Goal: Task Accomplishment & Management: Manage account settings

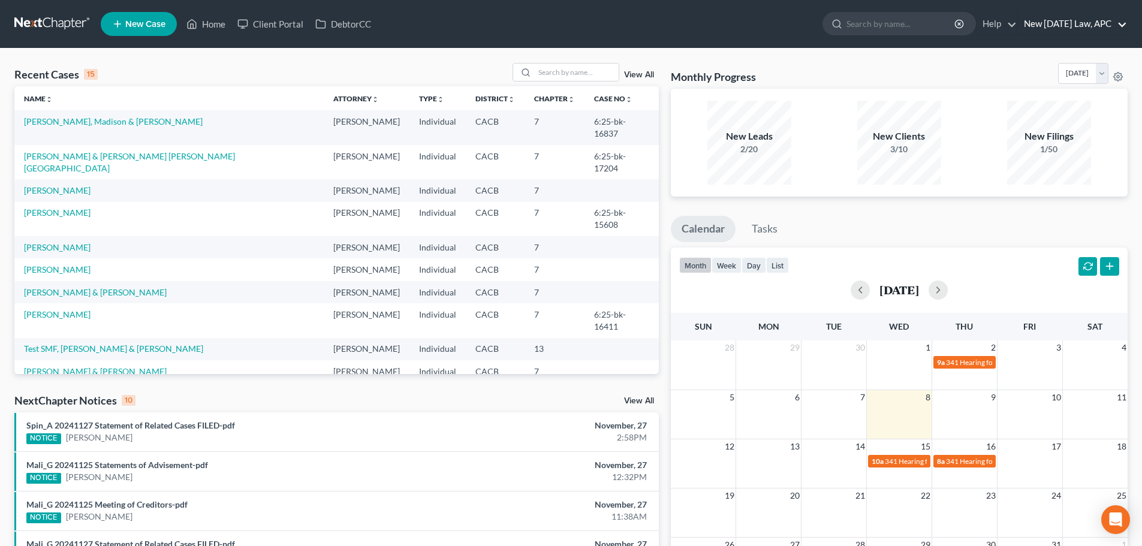
click at [1083, 23] on link "New [DATE] Law, APC" at bounding box center [1072, 24] width 109 height 22
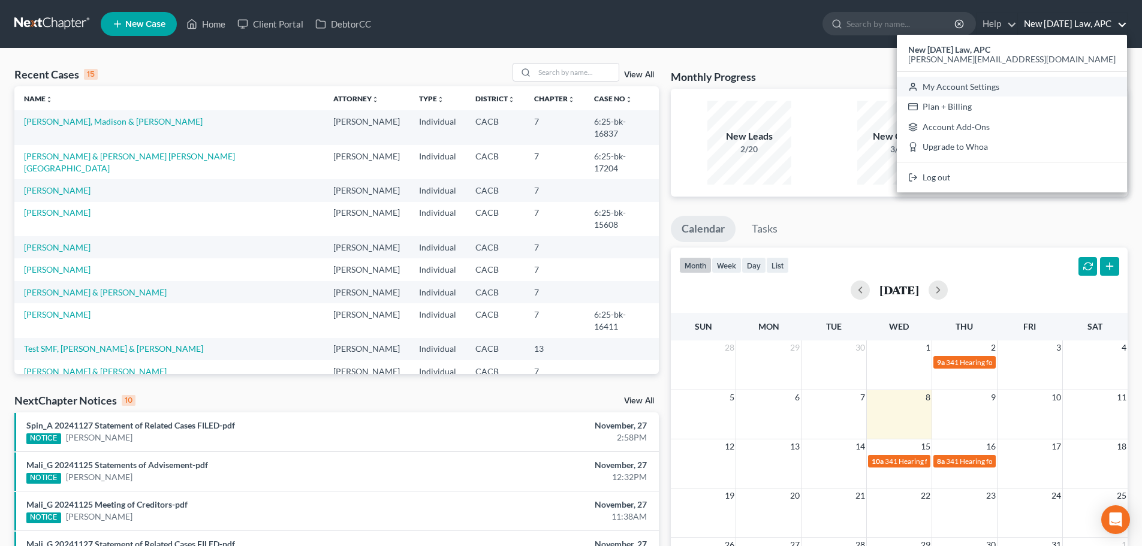
click at [1082, 89] on link "My Account Settings" at bounding box center [1012, 87] width 230 height 20
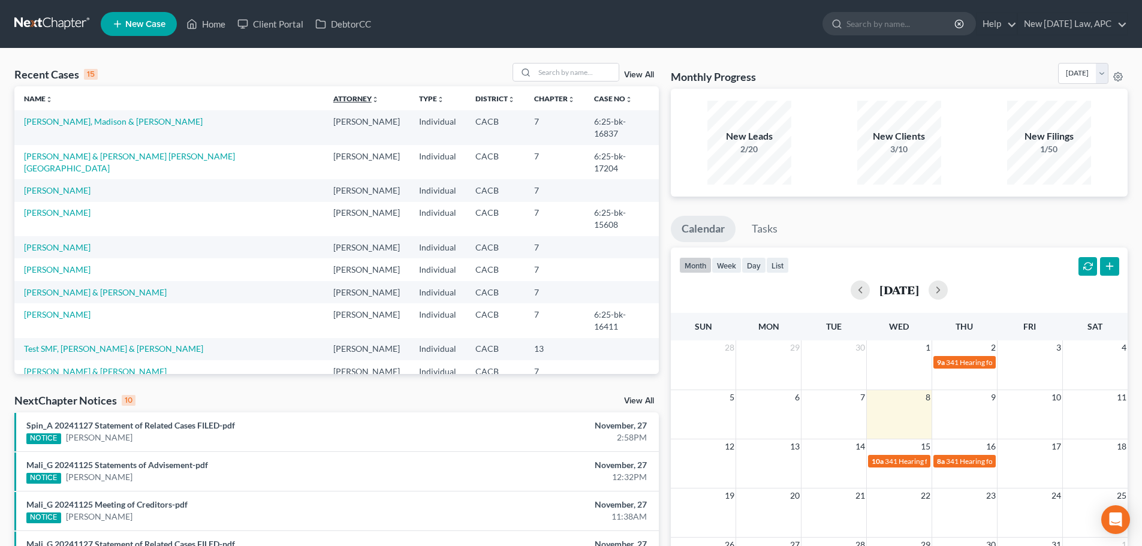
select select "29"
select select "4"
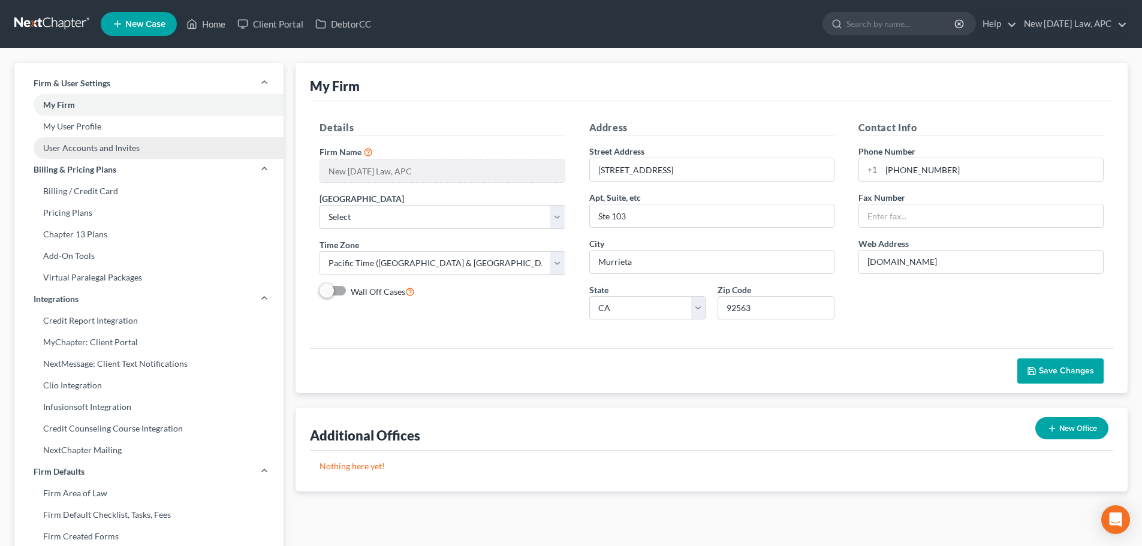
click at [86, 146] on link "User Accounts and Invites" at bounding box center [148, 148] width 269 height 22
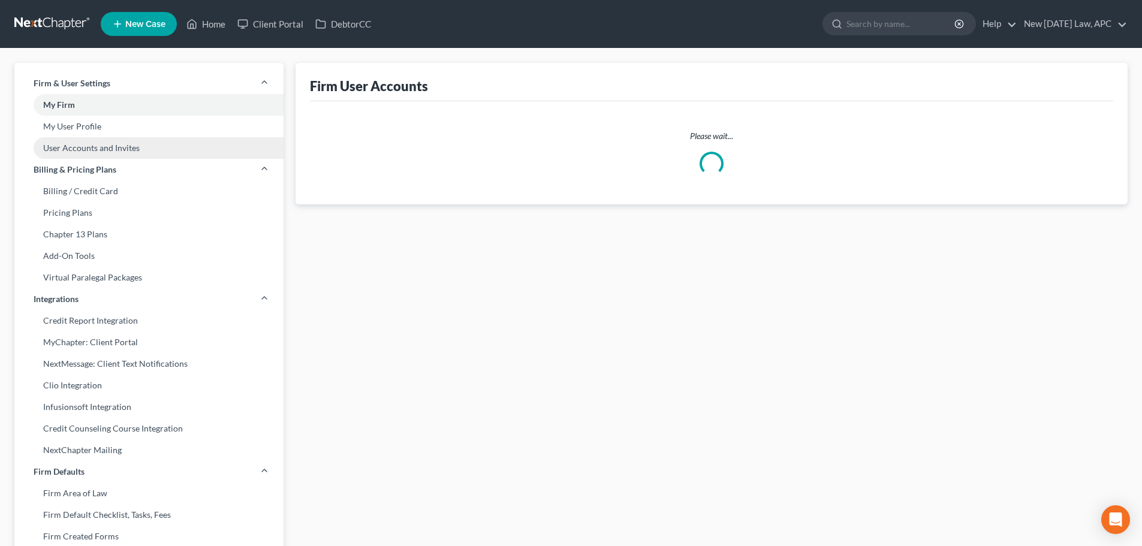
select select "0"
select select "2"
select select "0"
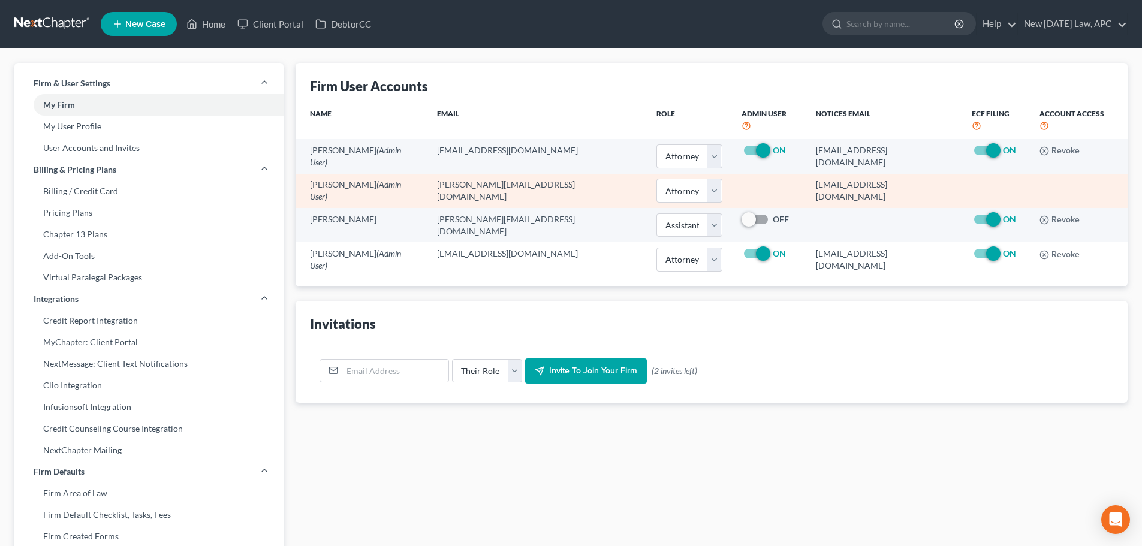
drag, startPoint x: 784, startPoint y: 175, endPoint x: 920, endPoint y: 176, distance: 136.1
click at [920, 176] on td "18144@notices.nextchapterbk.com" at bounding box center [884, 191] width 156 height 34
copy td "18144@notices.nextchapterbk.com"
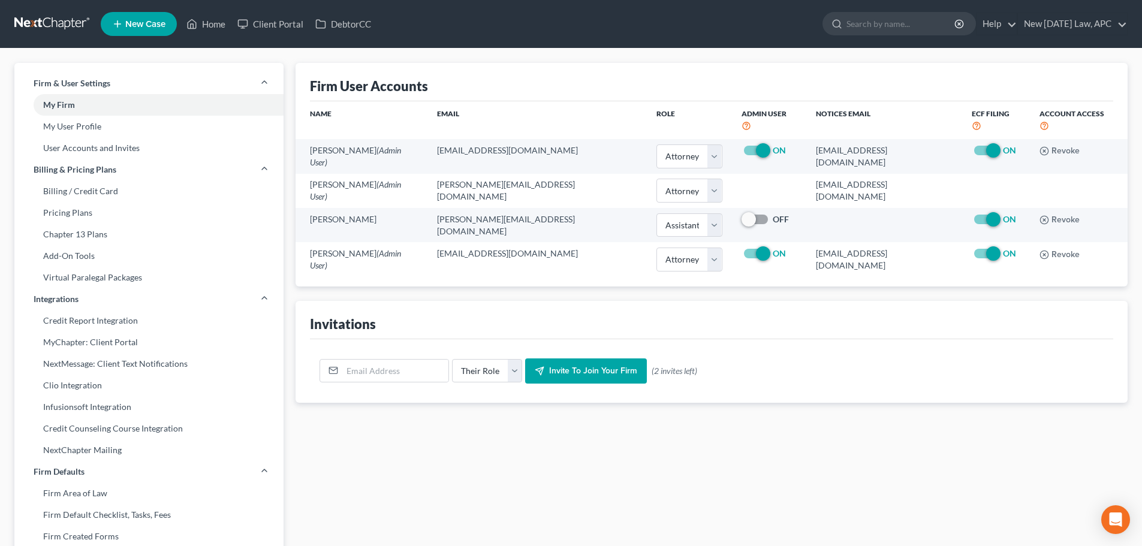
click at [53, 22] on link at bounding box center [52, 24] width 77 height 22
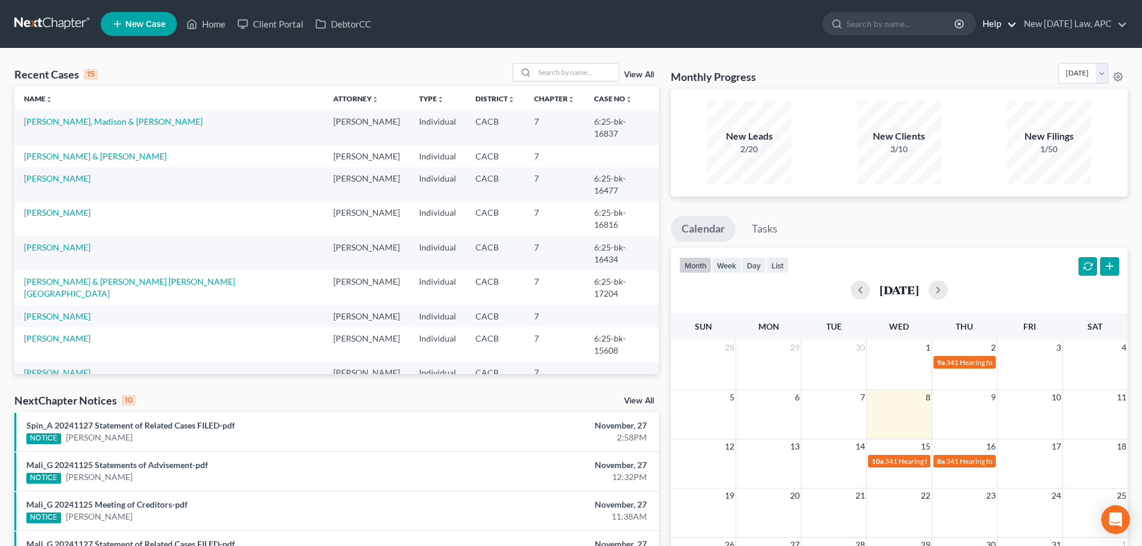
click at [981, 23] on link "Help" at bounding box center [997, 24] width 40 height 22
click at [960, 48] on link "Help Center" at bounding box center [968, 50] width 95 height 20
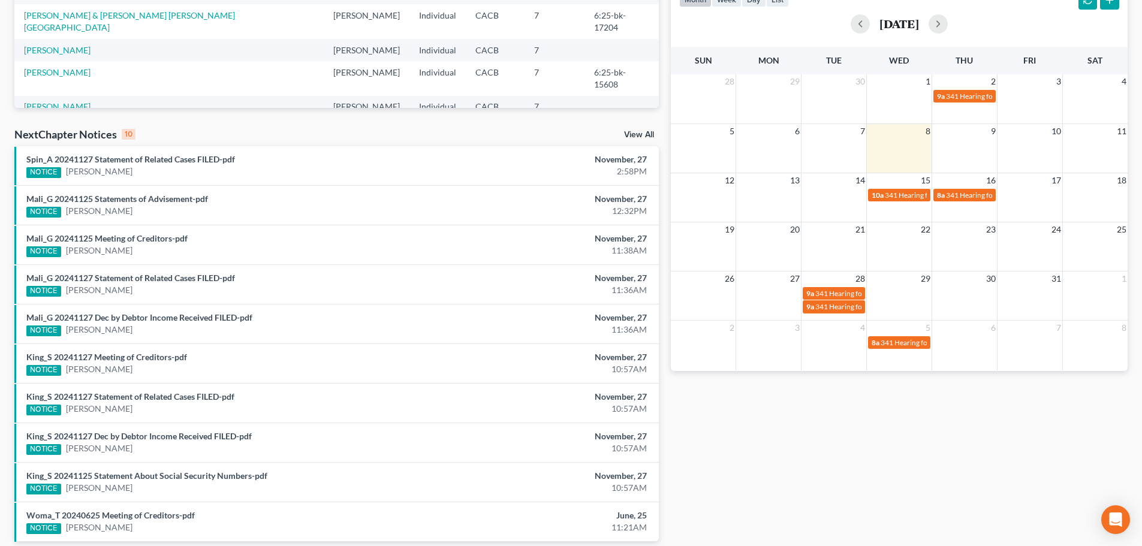
scroll to position [197, 0]
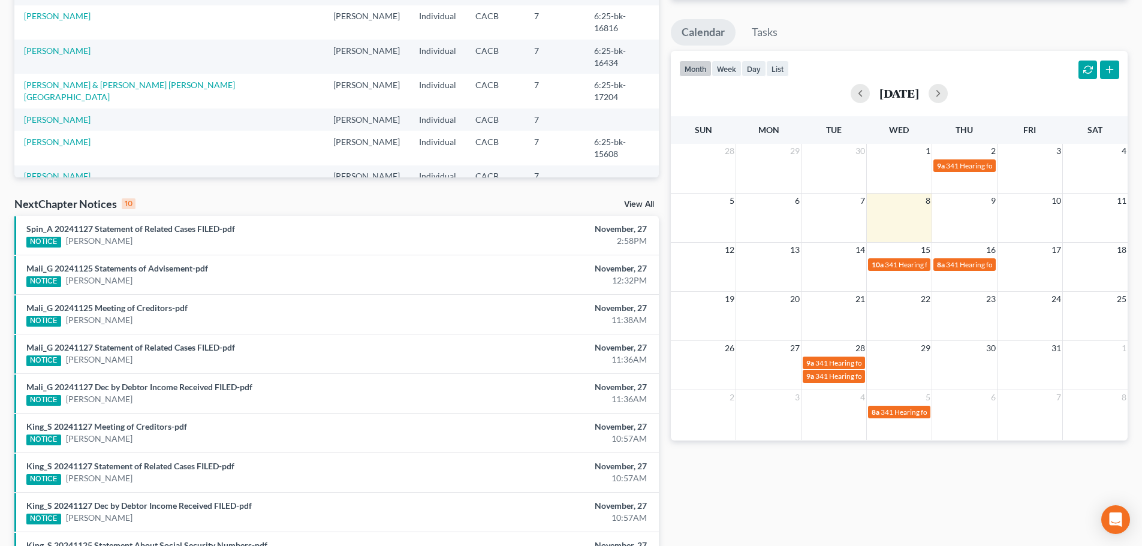
click at [638, 203] on link "View All" at bounding box center [639, 204] width 30 height 8
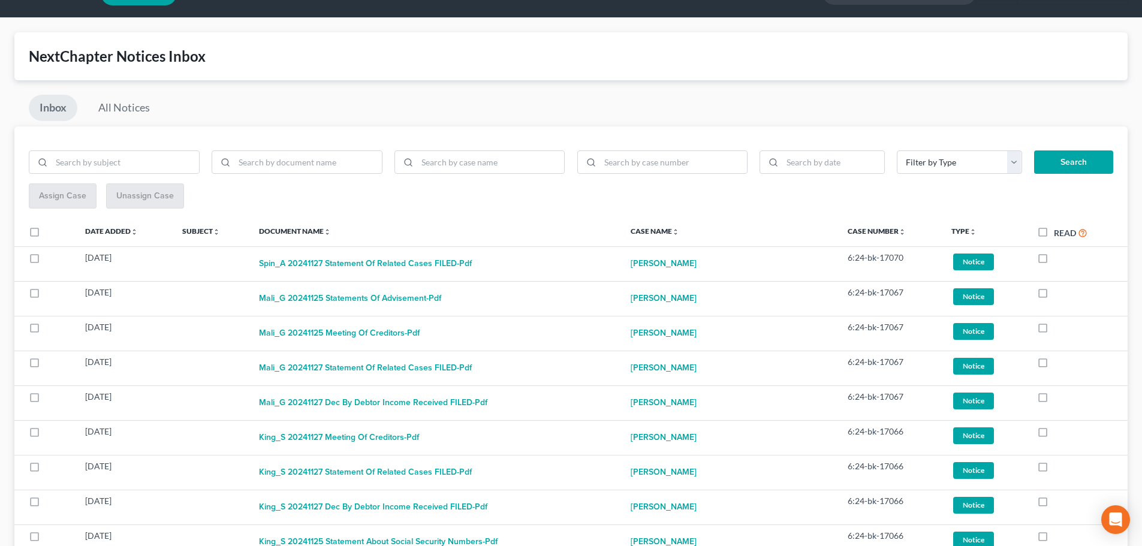
scroll to position [60, 0]
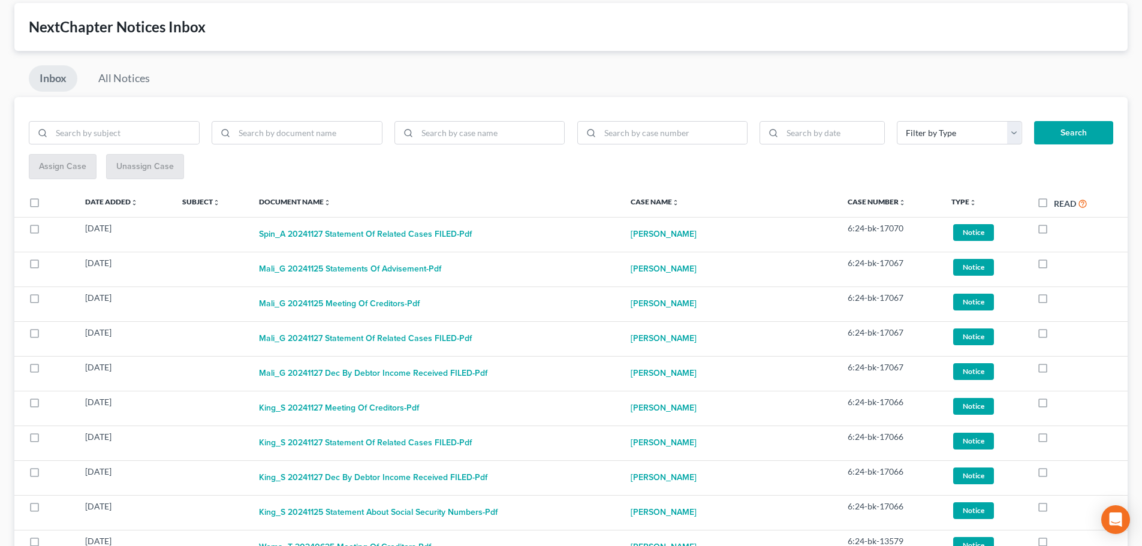
click at [1054, 199] on label "Read" at bounding box center [1071, 204] width 34 height 14
click at [1059, 199] on input "Read" at bounding box center [1063, 201] width 8 height 8
checkbox input "true"
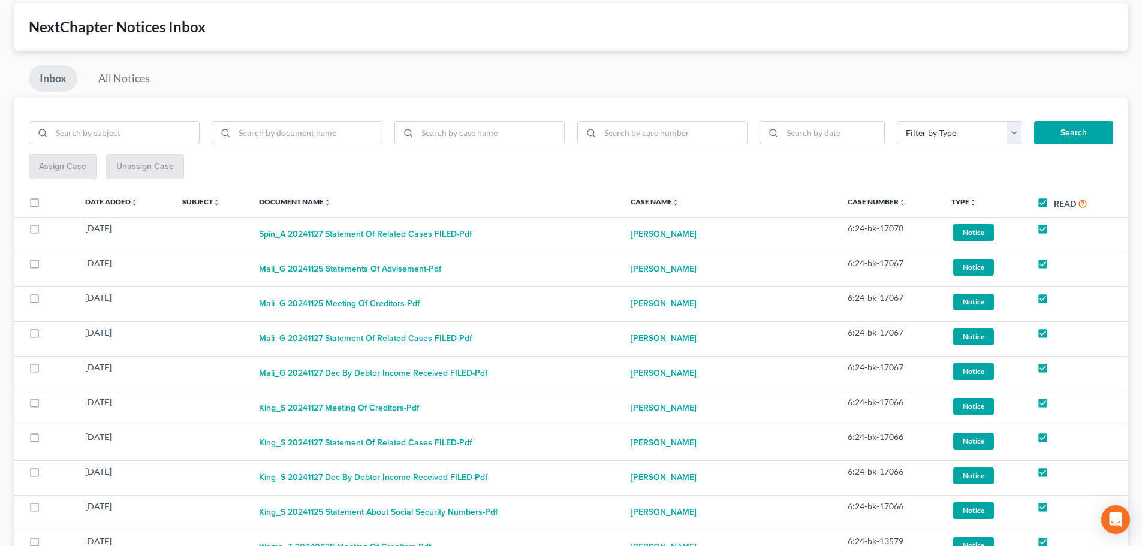
checkbox input "true"
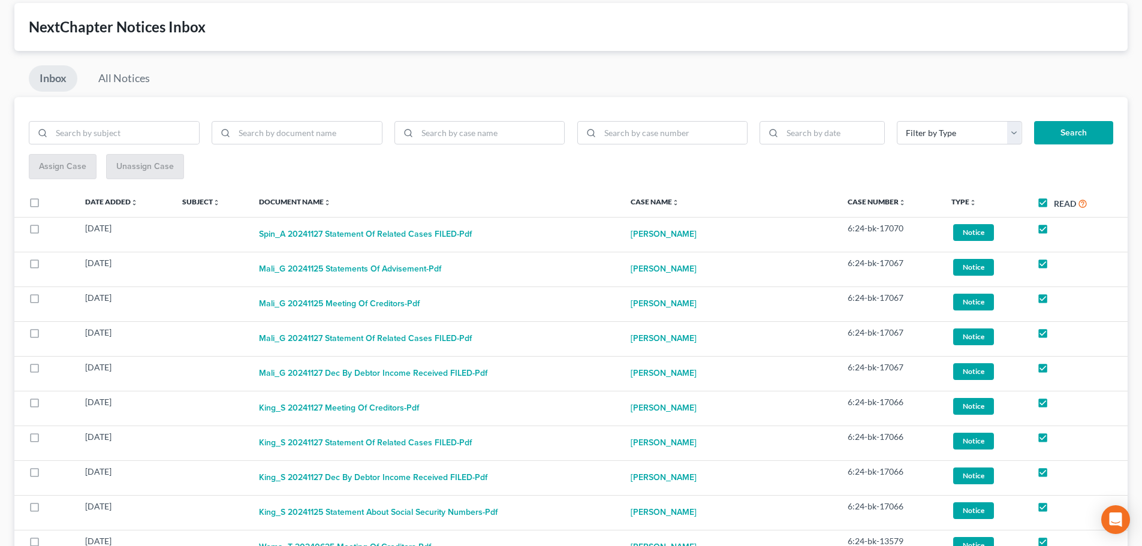
checkbox input "true"
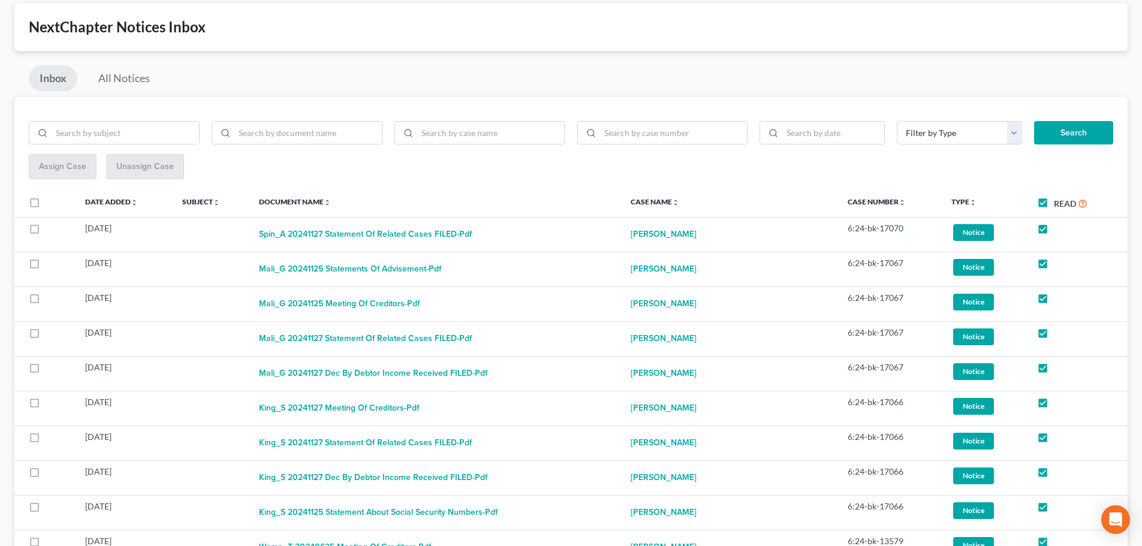
checkbox input "true"
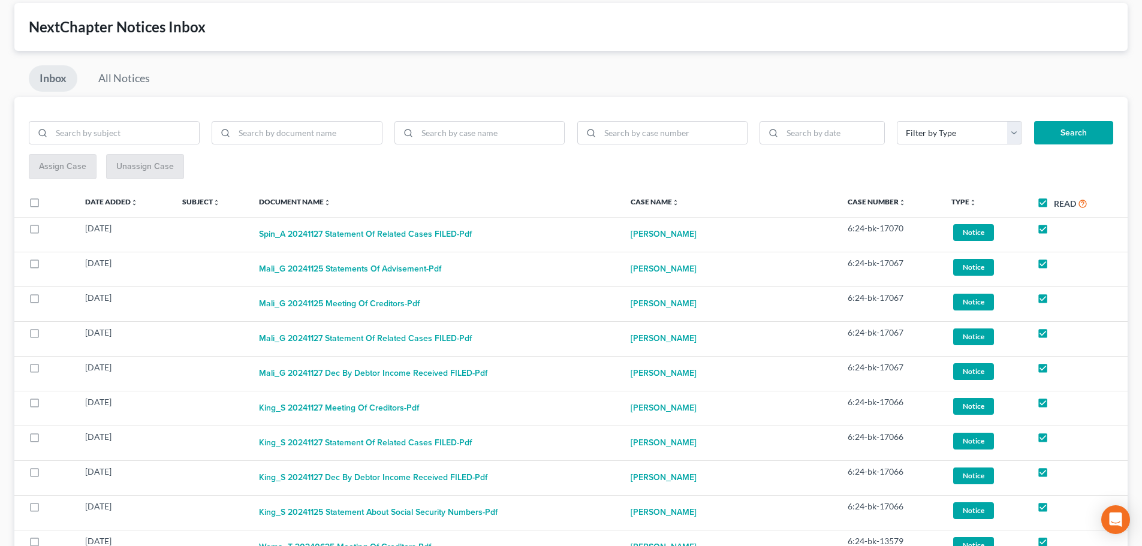
checkbox input "true"
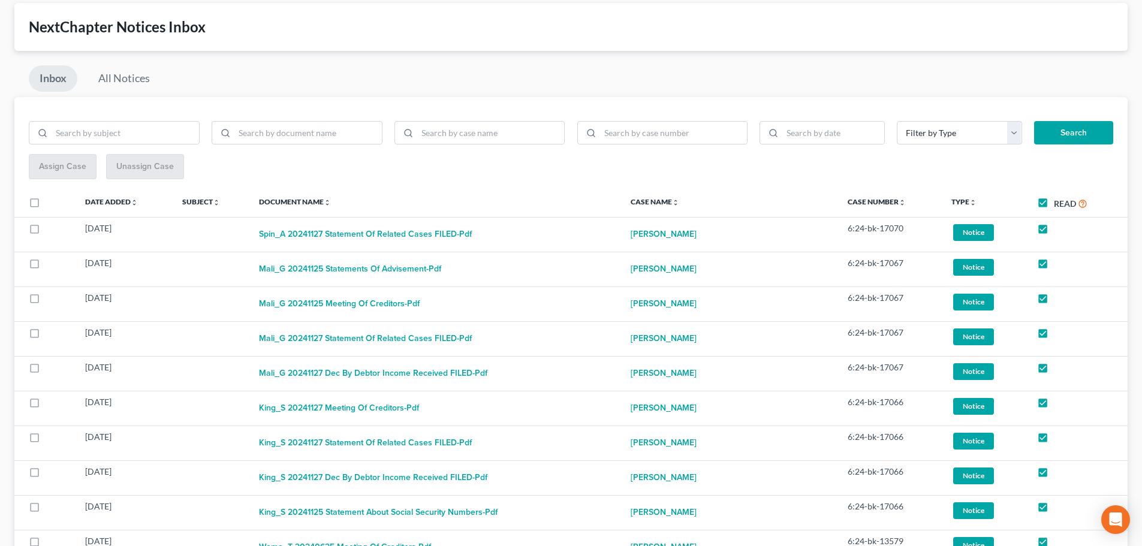
checkbox input "true"
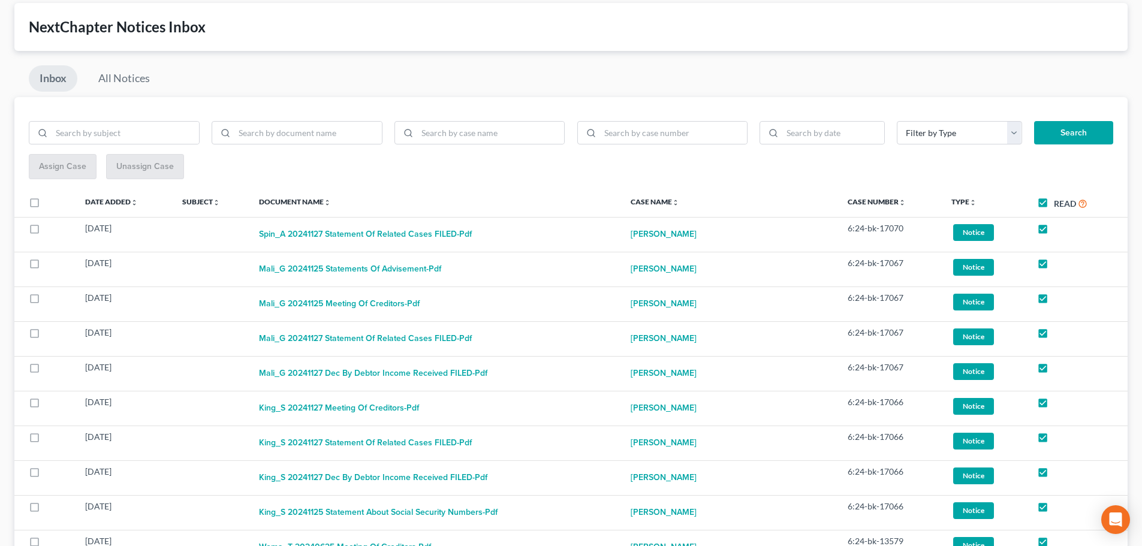
checkbox input "true"
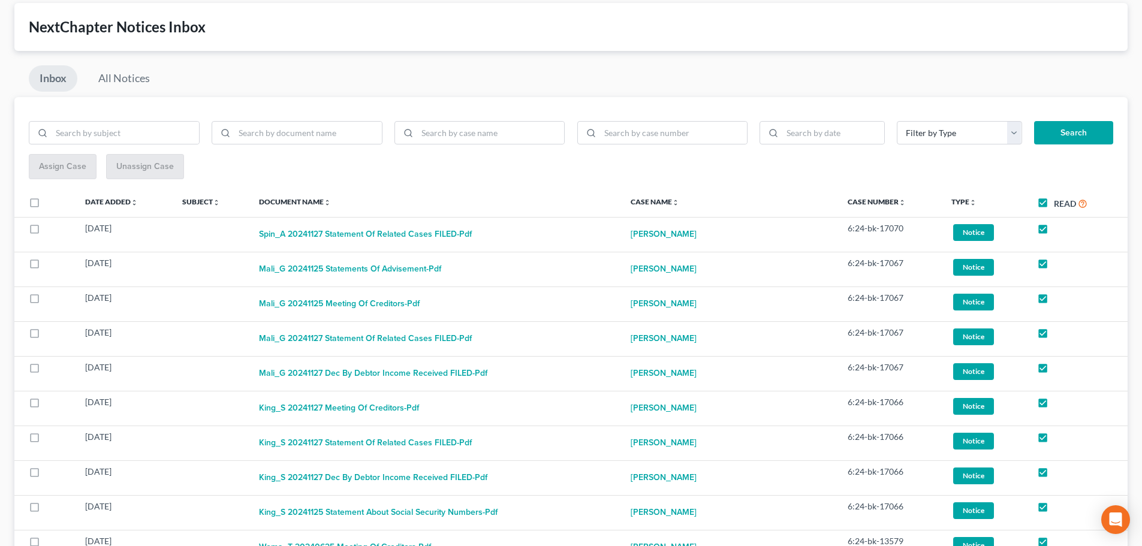
checkbox input "true"
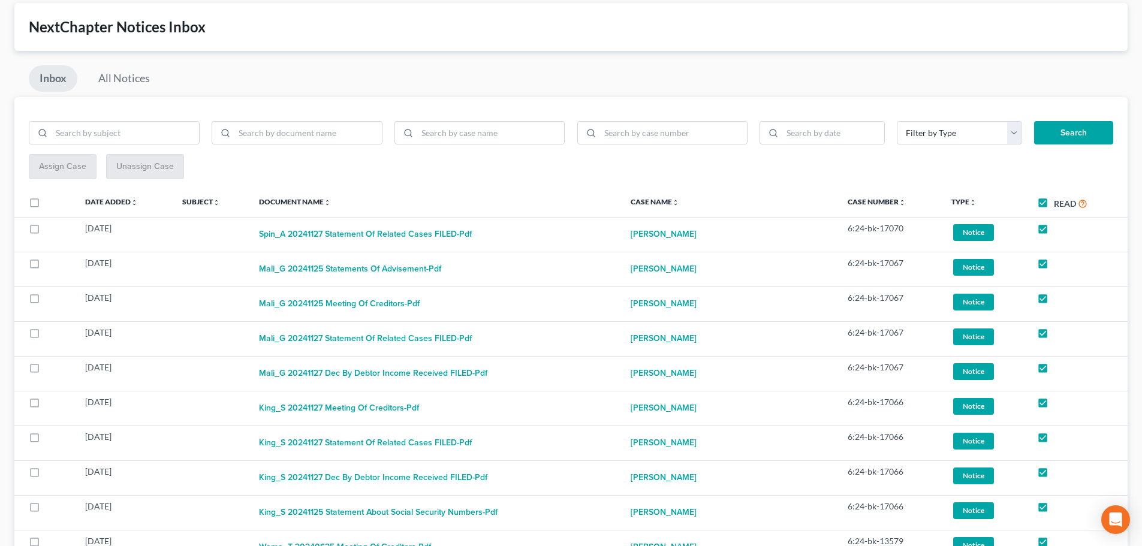
checkbox input "true"
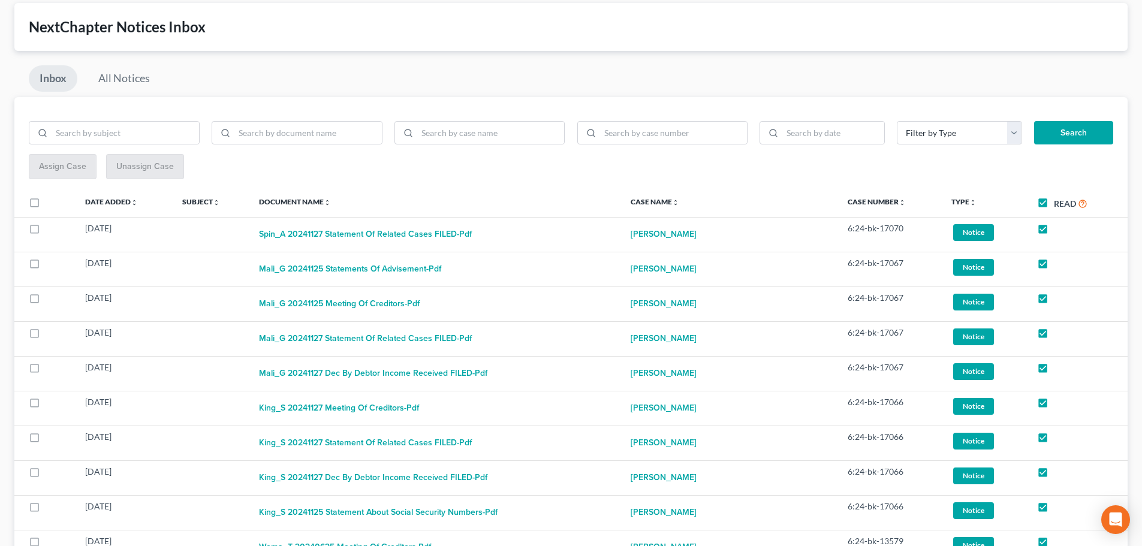
checkbox input "true"
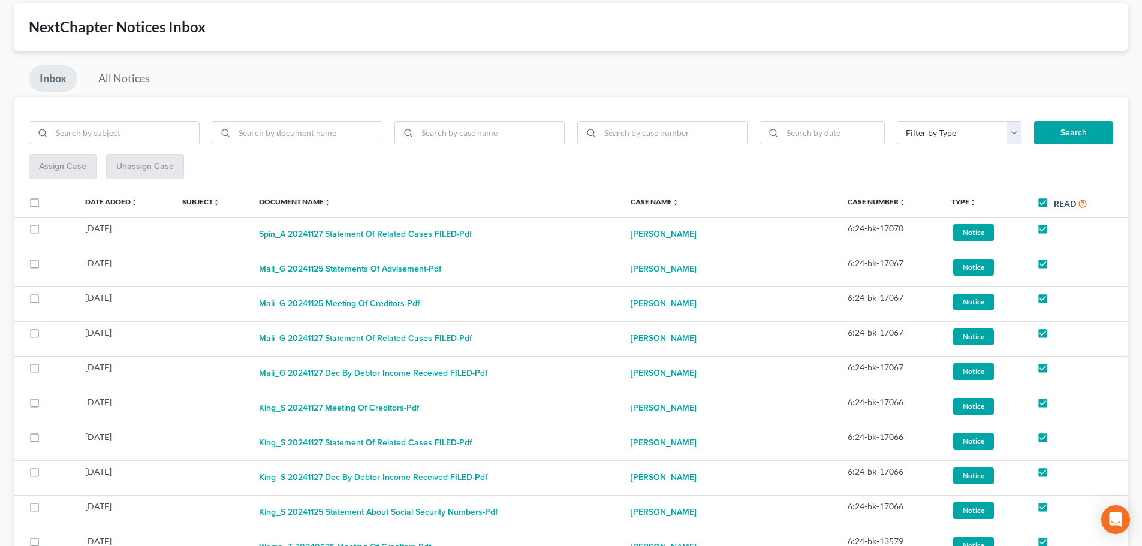
checkbox input "true"
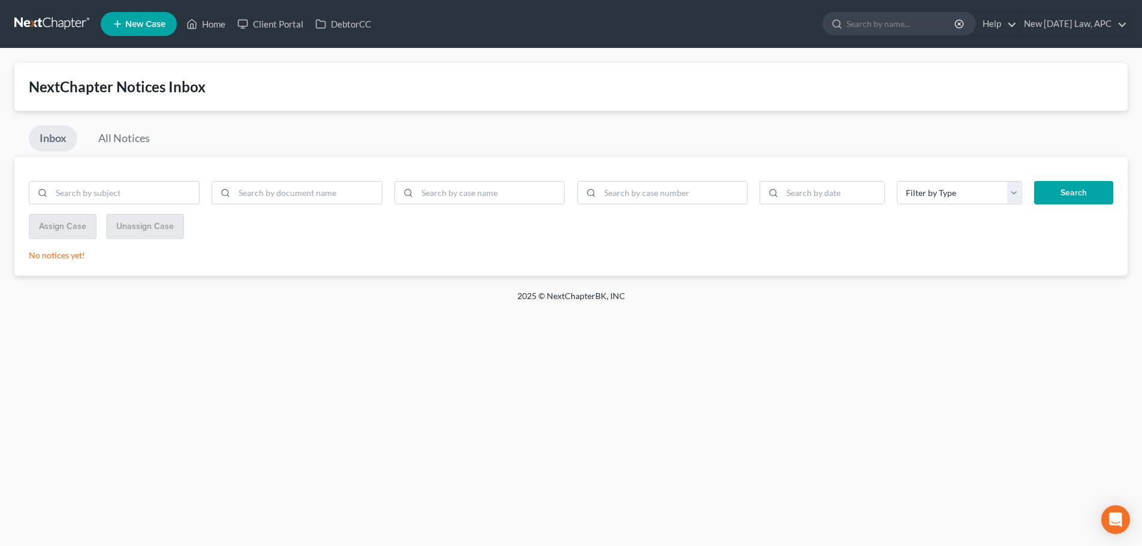
scroll to position [0, 0]
click at [143, 135] on link "All Notices" at bounding box center [124, 138] width 73 height 26
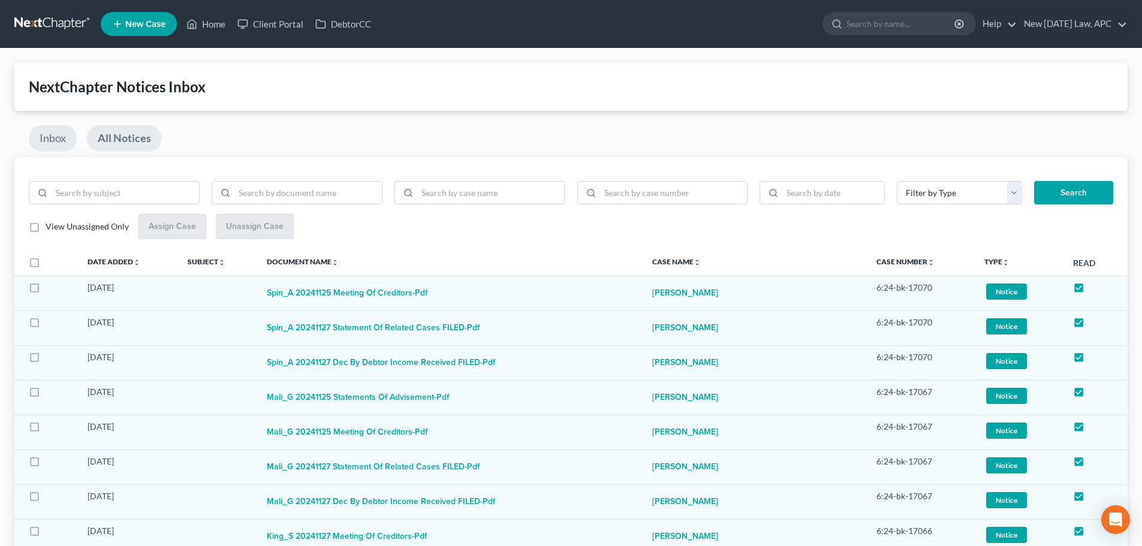
click at [50, 135] on link "Inbox" at bounding box center [53, 138] width 48 height 26
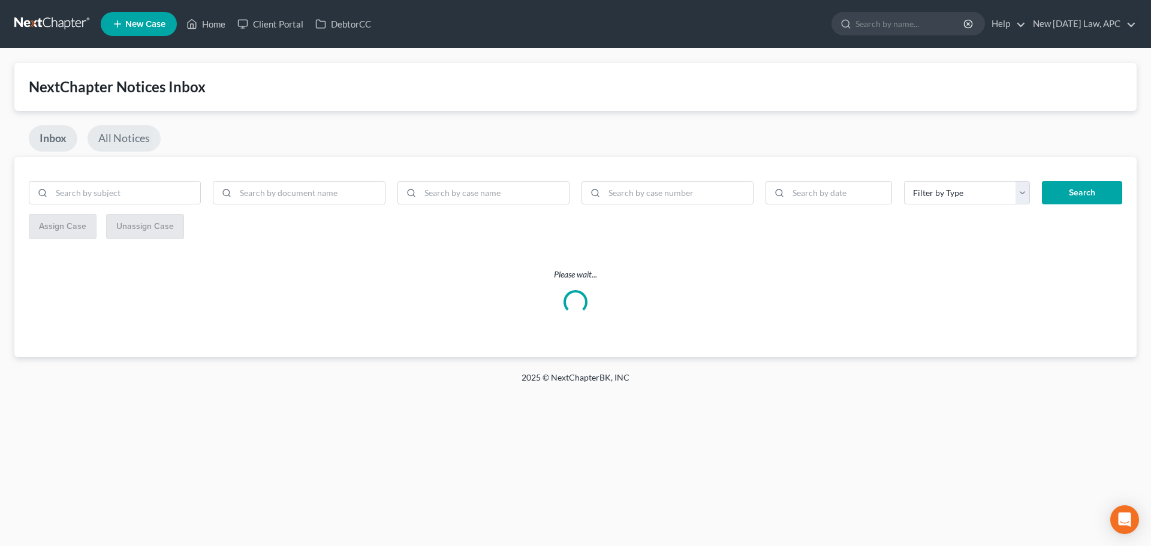
click at [115, 134] on link "All Notices" at bounding box center [124, 138] width 73 height 26
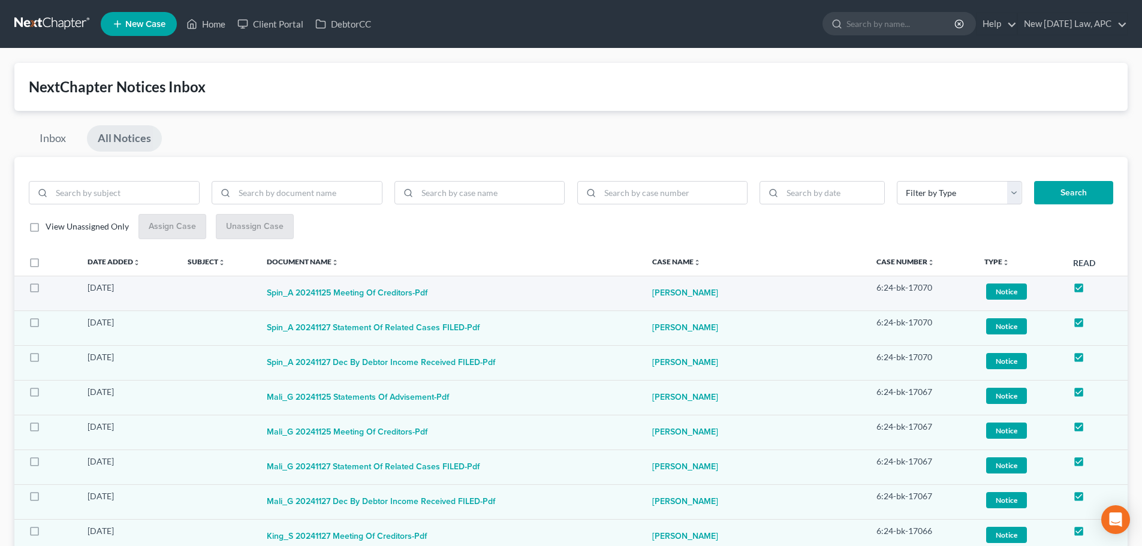
click at [998, 290] on span "Notice" at bounding box center [1006, 292] width 41 height 16
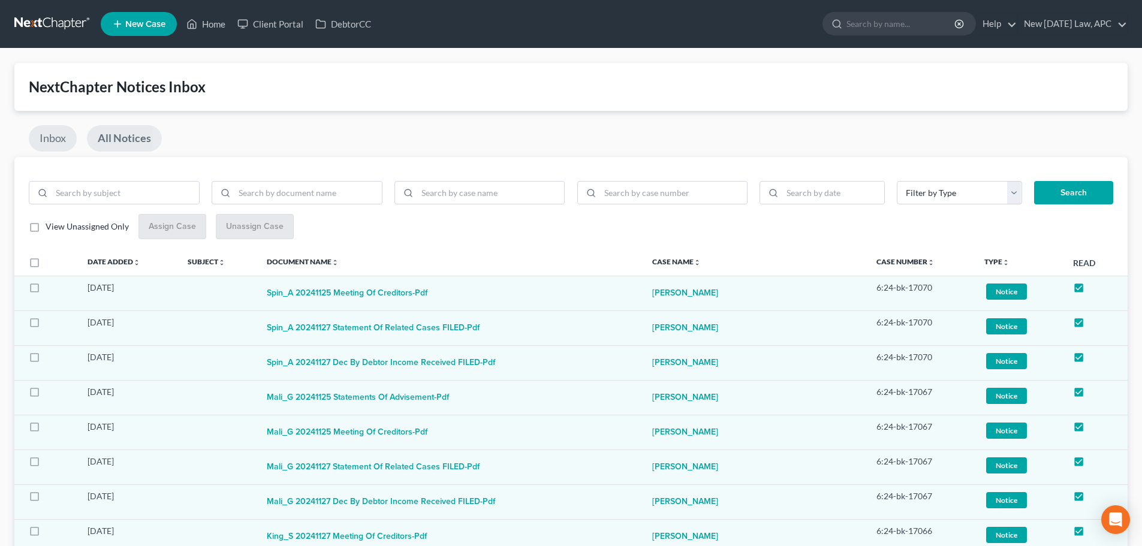
click at [55, 142] on link "Inbox" at bounding box center [53, 138] width 48 height 26
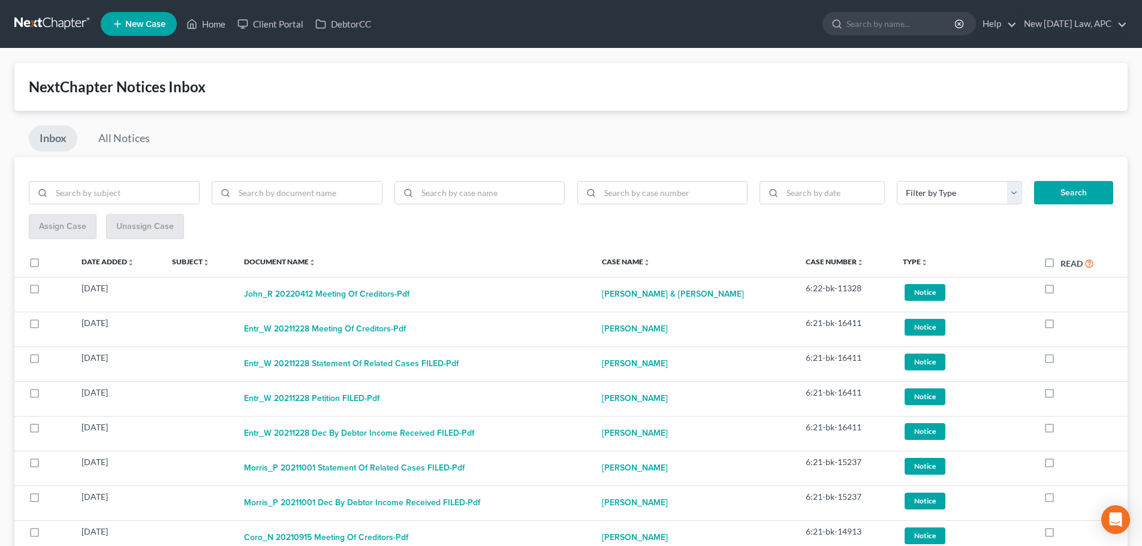
click at [47, 25] on link at bounding box center [52, 24] width 77 height 22
